Goal: Information Seeking & Learning: Learn about a topic

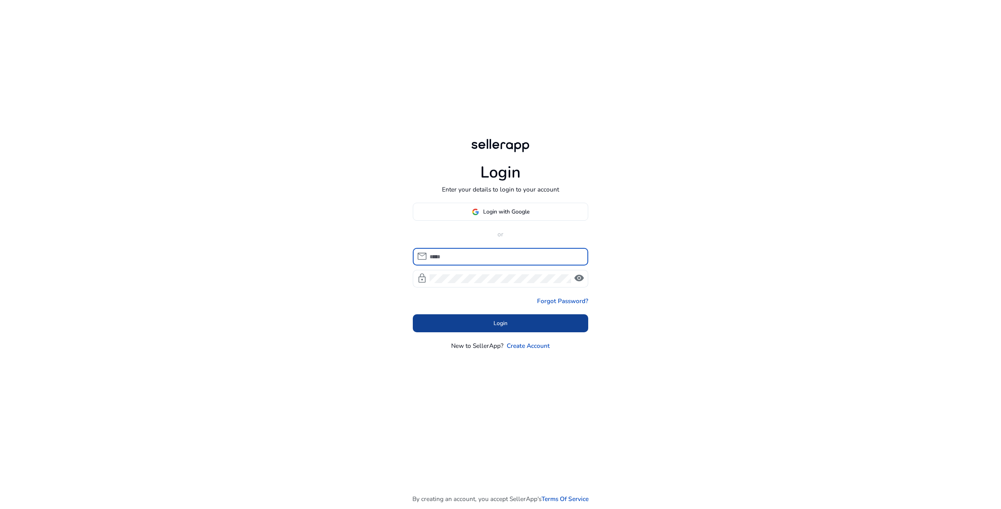
type input "**********"
click at [469, 321] on span at bounding box center [501, 322] width 176 height 19
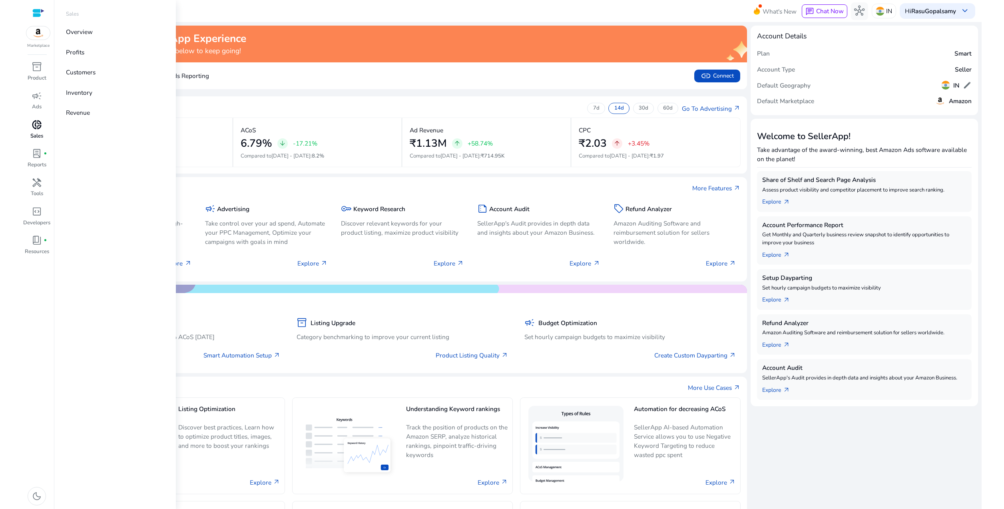
click at [34, 130] on span "donut_small" at bounding box center [37, 125] width 10 height 10
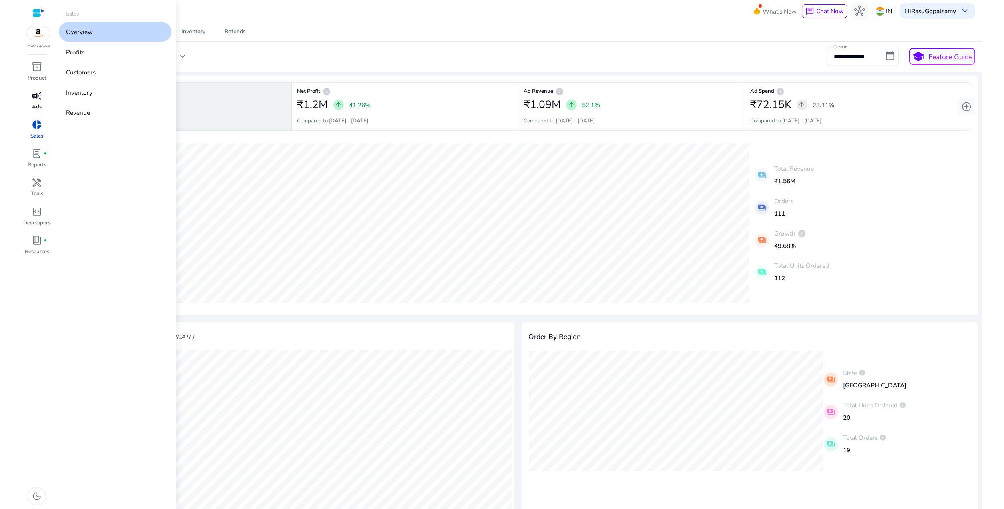
click at [36, 100] on span "campaign" at bounding box center [37, 96] width 10 height 10
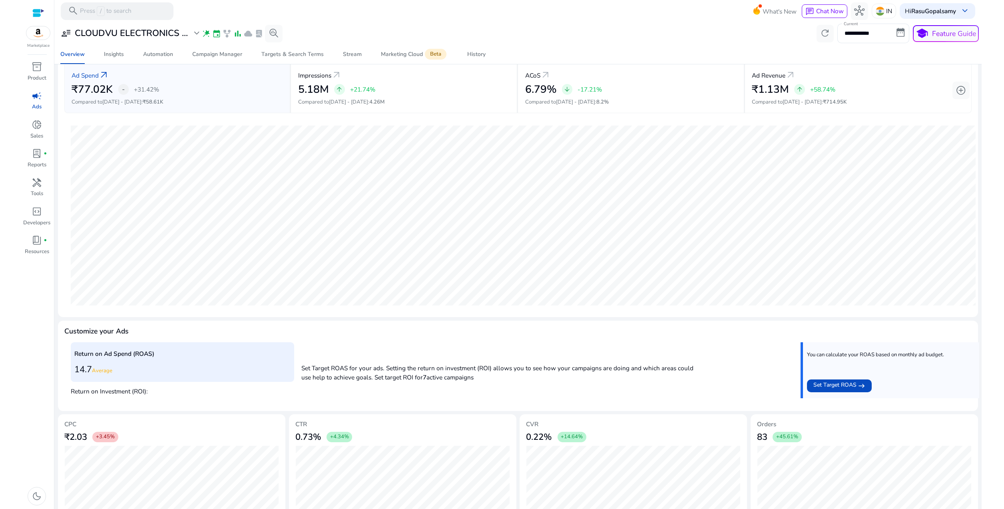
scroll to position [66, 0]
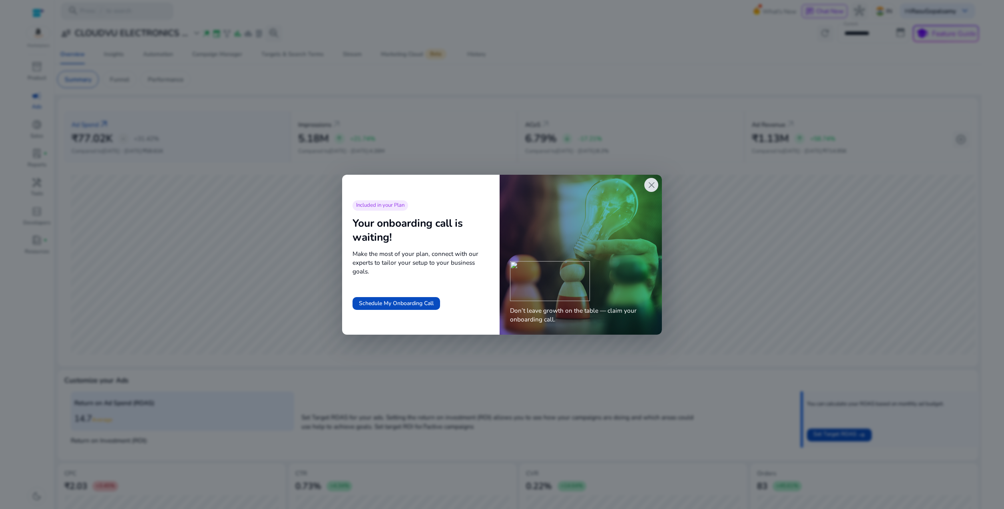
scroll to position [66, 0]
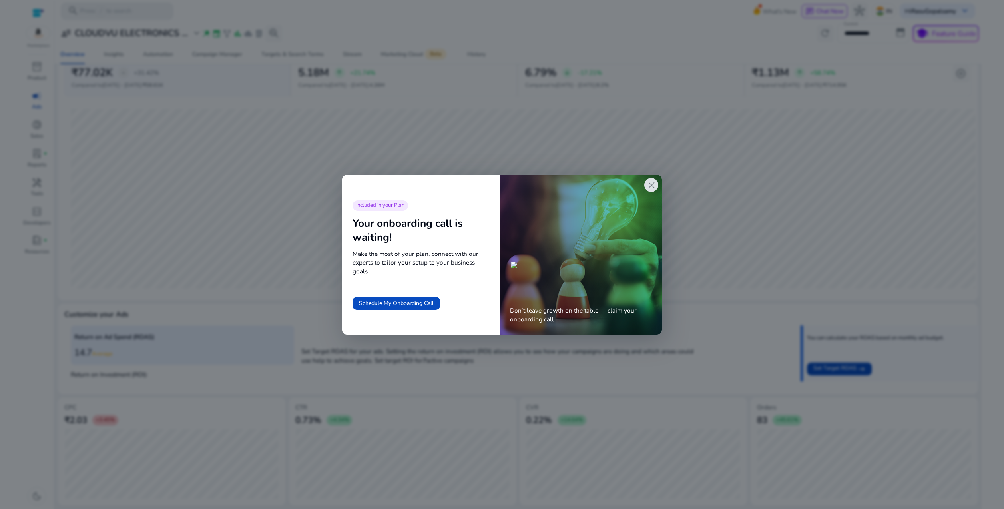
click at [650, 183] on span "close" at bounding box center [651, 185] width 10 height 10
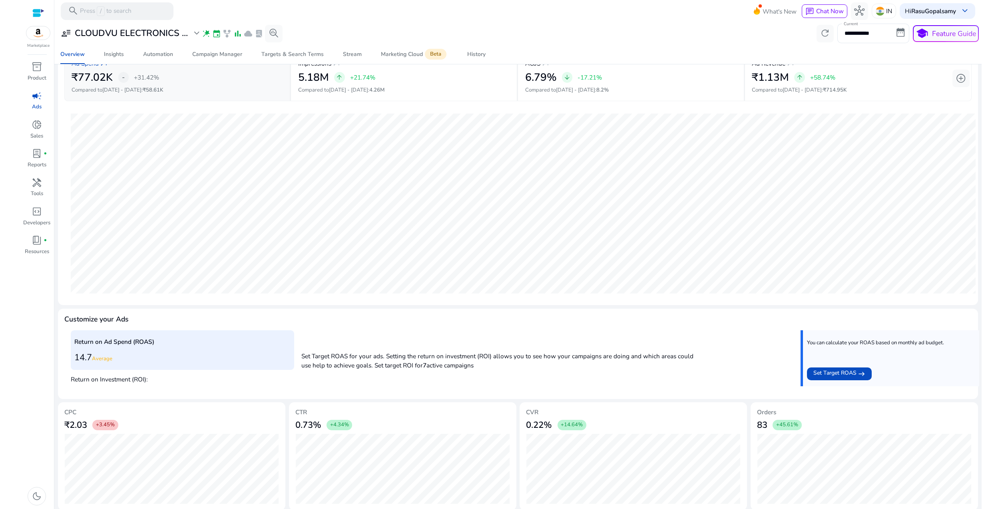
scroll to position [61, 0]
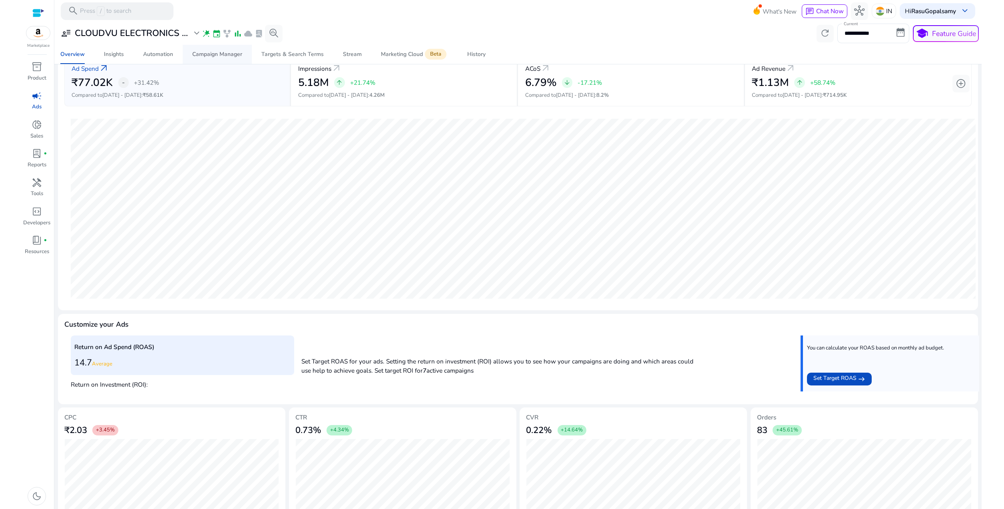
click at [217, 61] on span "Campaign Manager" at bounding box center [217, 54] width 50 height 19
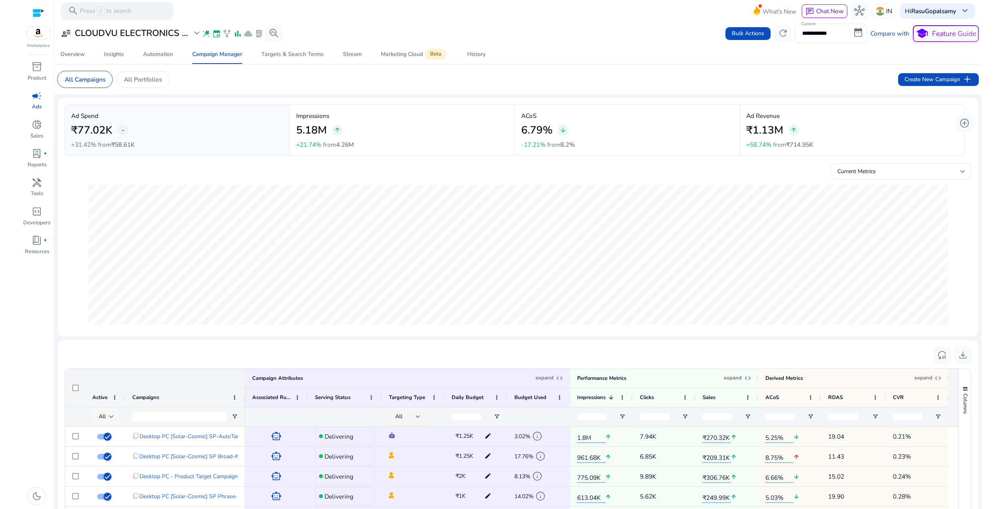
click at [111, 416] on div at bounding box center [111, 416] width 5 height 3
click at [116, 353] on span "Delivering" at bounding box center [117, 356] width 29 height 9
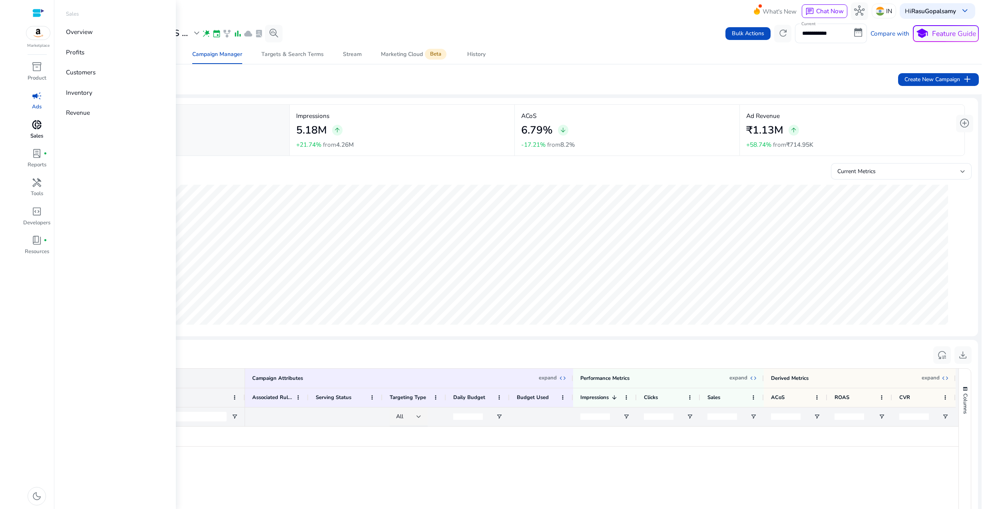
click at [35, 133] on p "Sales" at bounding box center [36, 136] width 13 height 8
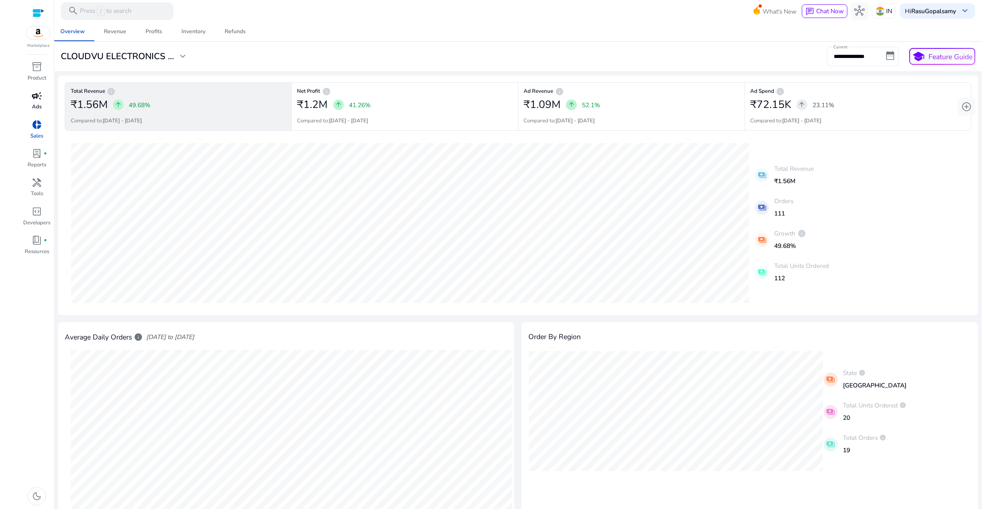
click at [38, 106] on p "Ads" at bounding box center [37, 107] width 10 height 8
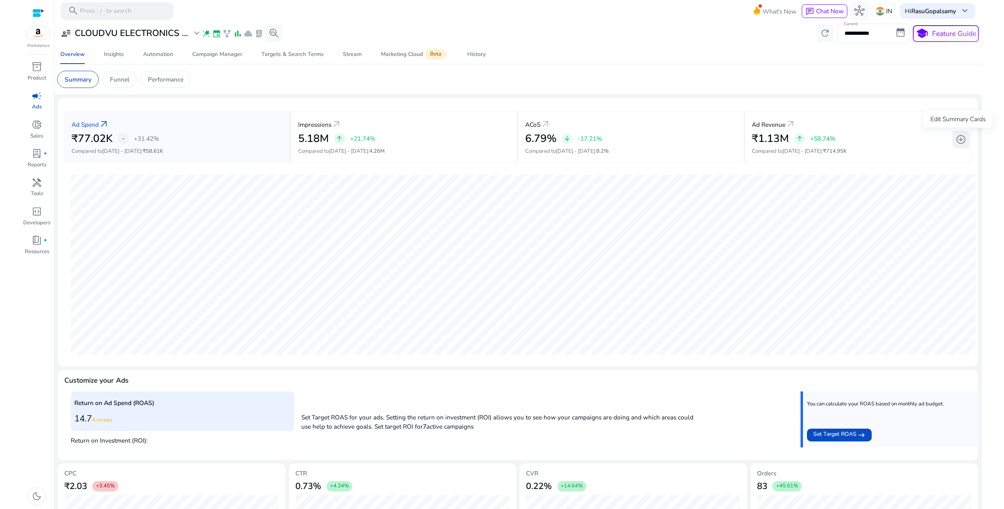
click at [957, 139] on span "add_circle" at bounding box center [961, 139] width 10 height 10
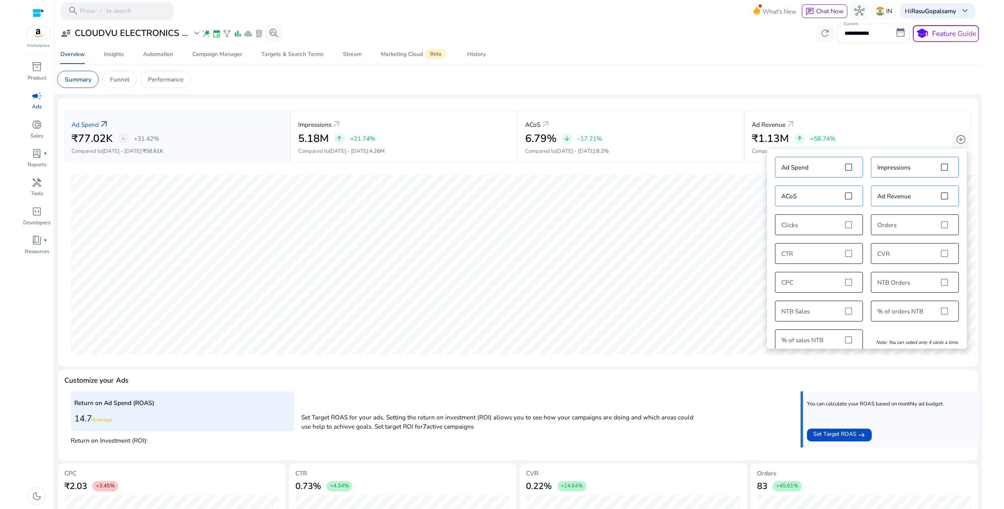
click at [984, 197] on html "**********" at bounding box center [502, 254] width 1004 height 509
click at [903, 106] on div "Ad Spend arrow_outward ₹77.02K - +31.42% Compared to Aug 15 - Aug 28 : ₹58.61K …" at bounding box center [517, 136] width 907 height 65
click at [956, 139] on span "add_circle" at bounding box center [961, 139] width 10 height 10
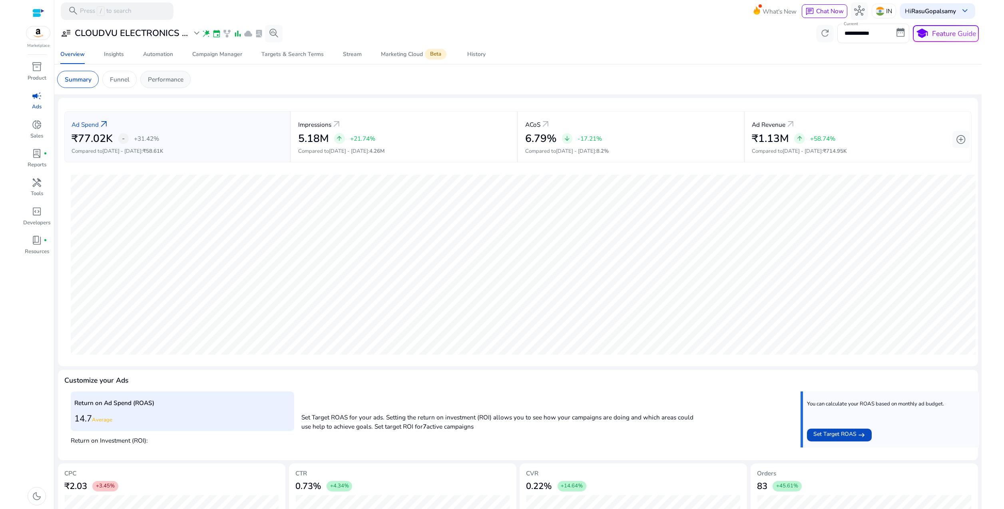
click at [156, 78] on p "Performance" at bounding box center [166, 79] width 36 height 9
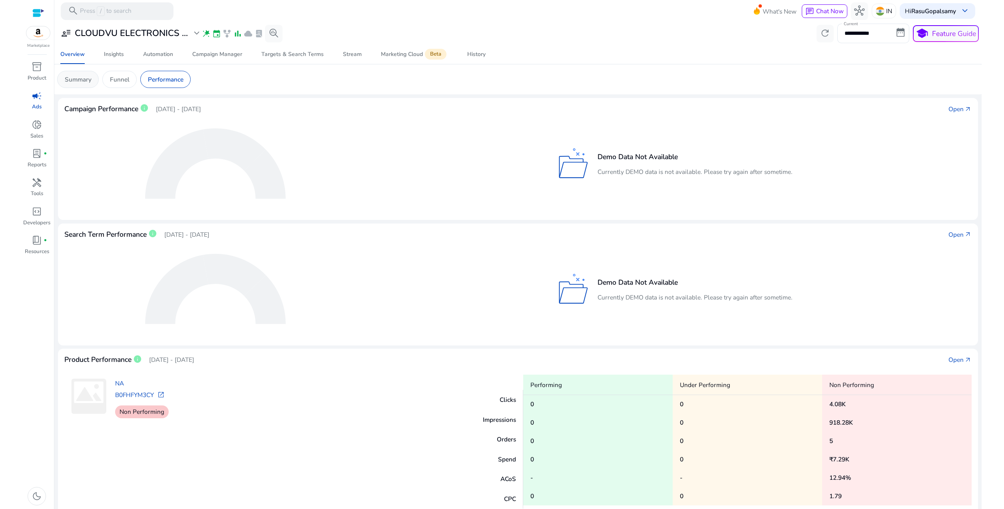
click at [95, 76] on div "Summary" at bounding box center [78, 79] width 42 height 17
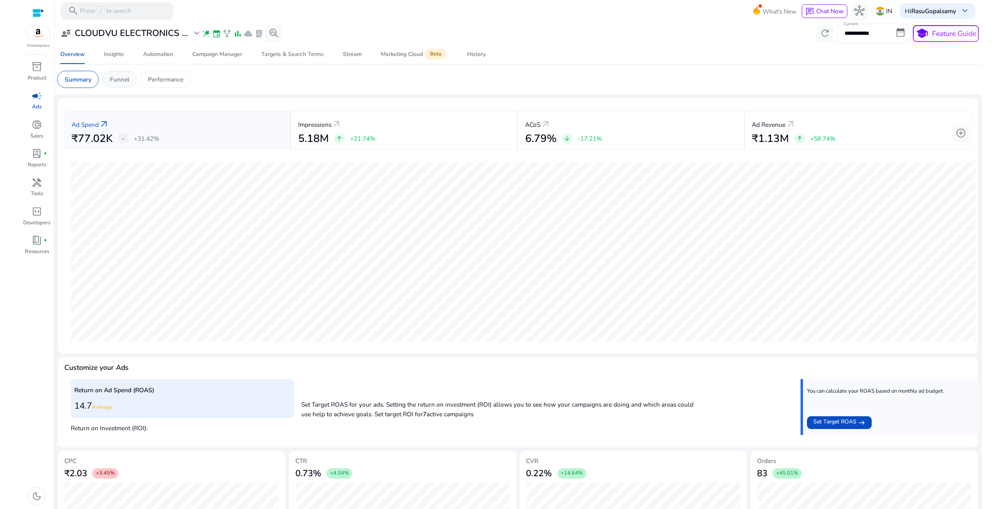
click at [125, 78] on p "Funnel" at bounding box center [120, 79] width 20 height 9
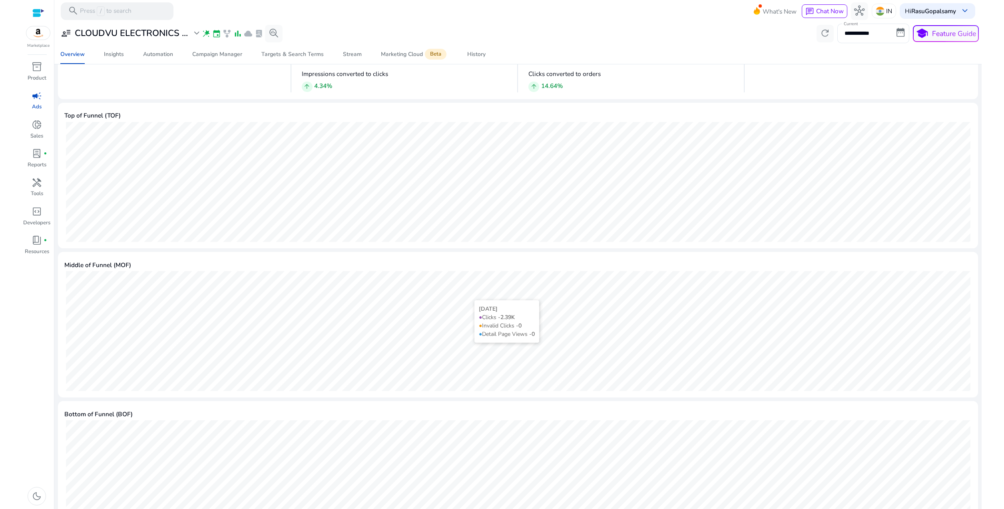
scroll to position [285, 0]
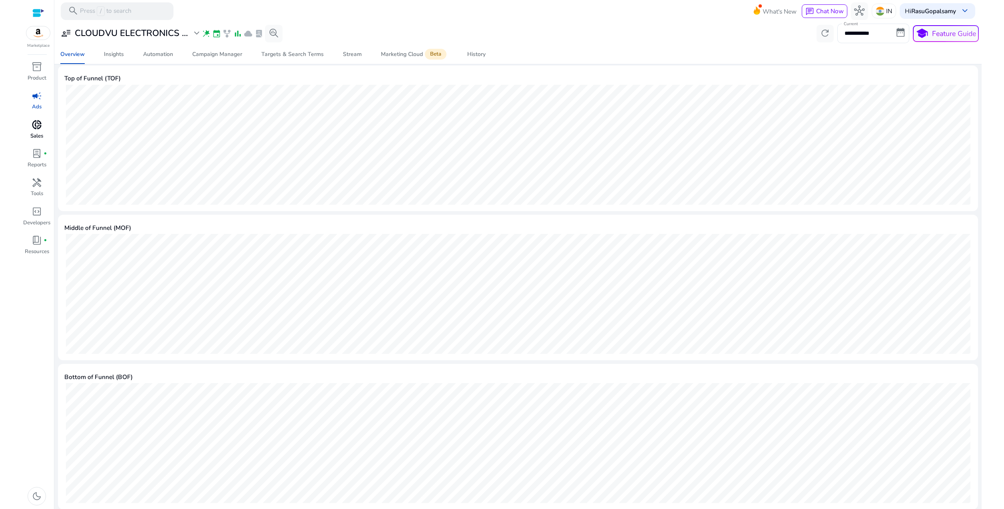
click at [42, 124] on span "donut_small" at bounding box center [37, 125] width 10 height 10
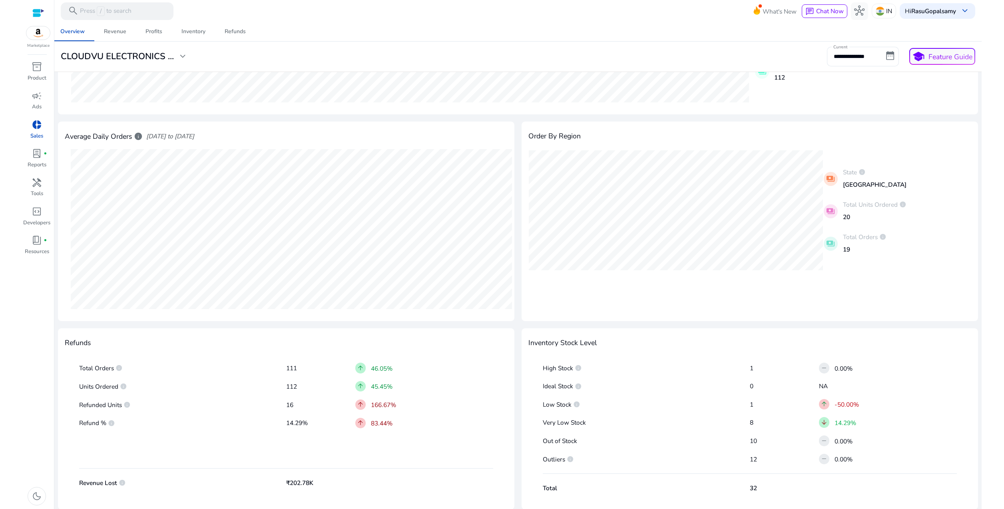
scroll to position [200, 0]
drag, startPoint x: 70, startPoint y: 407, endPoint x: 407, endPoint y: 404, distance: 337.0
click at [407, 404] on div "Total Orders info 111 arrow_upward 46.05% Units Ordered info 112 arrow_upward 4…" at bounding box center [286, 424] width 442 height 147
click at [75, 405] on div "Total Orders info 111 arrow_upward 46.05% Units Ordered info 112 arrow_upward 4…" at bounding box center [286, 424] width 442 height 147
drag, startPoint x: 77, startPoint y: 403, endPoint x: 435, endPoint y: 423, distance: 358.7
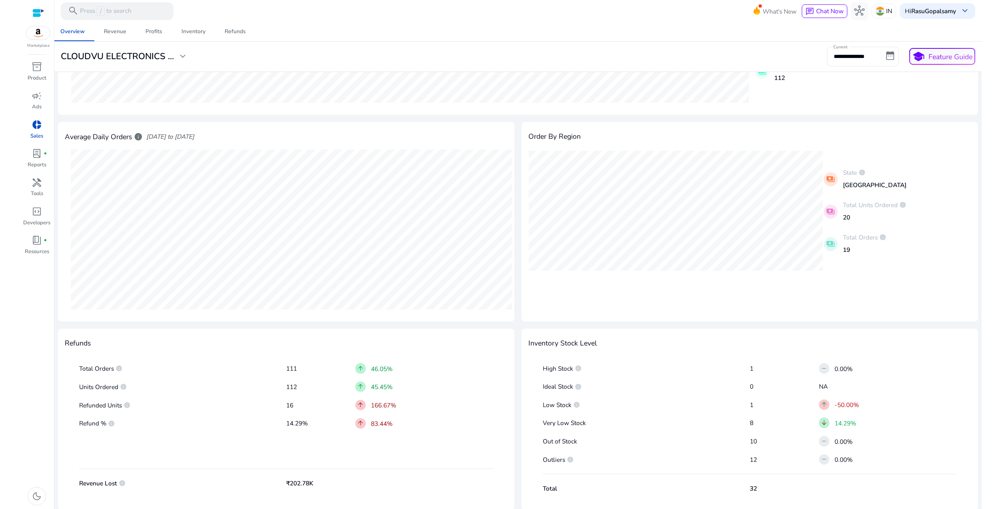
click at [435, 423] on div "Total Orders info 111 arrow_upward 46.05% Units Ordered info 112 arrow_upward 4…" at bounding box center [286, 424] width 442 height 147
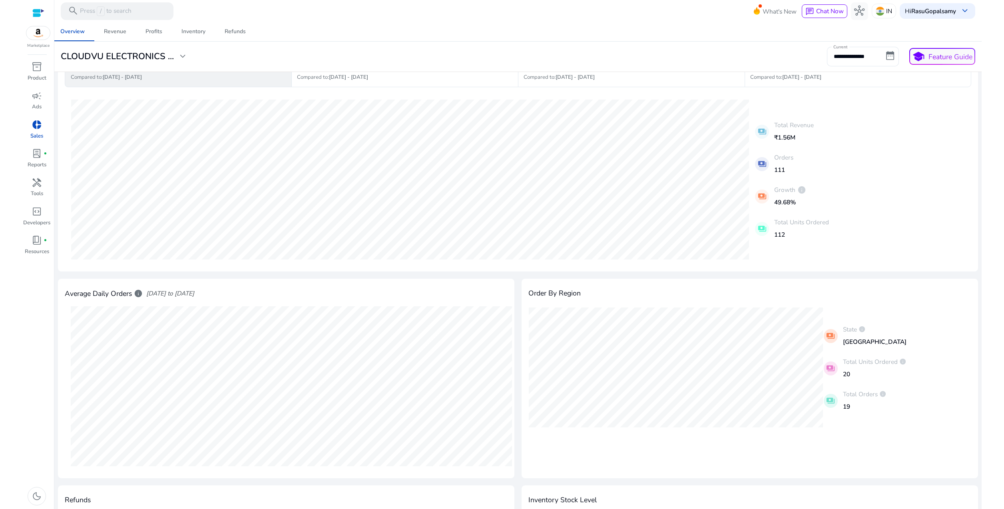
scroll to position [0, 0]
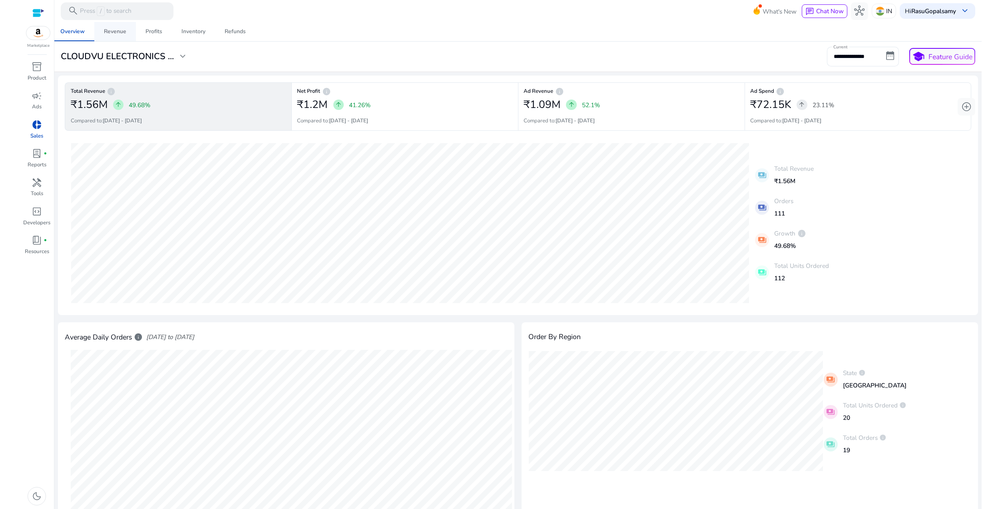
click at [125, 32] on div "Revenue" at bounding box center [115, 32] width 22 height 6
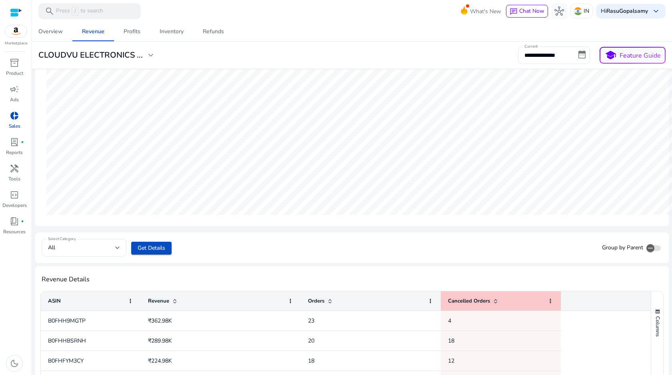
scroll to position [98, 0]
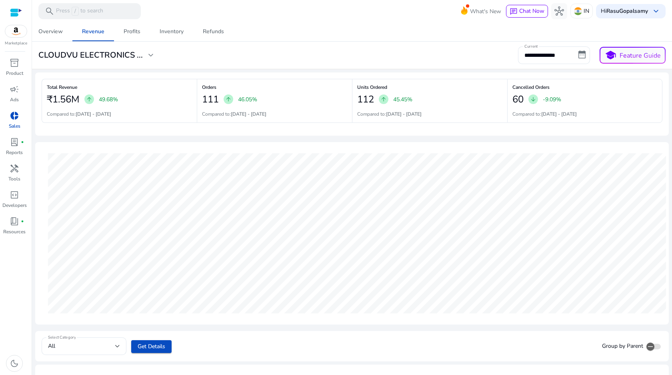
scroll to position [98, 0]
